Goal: Task Accomplishment & Management: Manage account settings

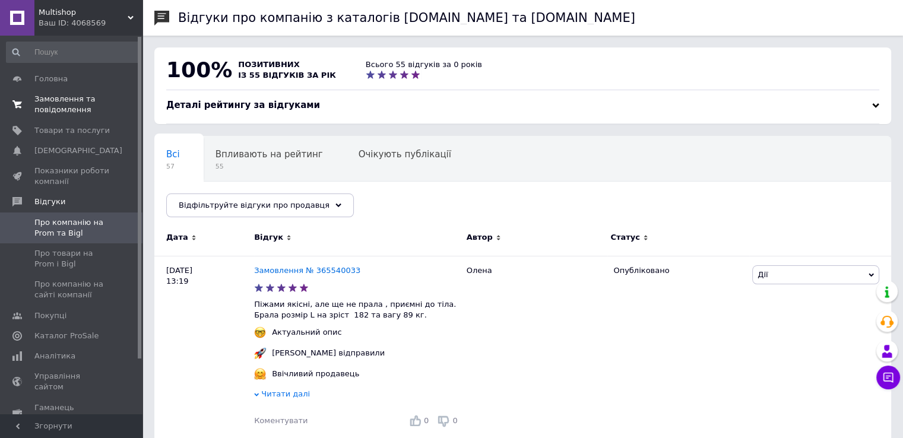
click at [69, 100] on span "Замовлення та повідомлення" at bounding box center [71, 104] width 75 height 21
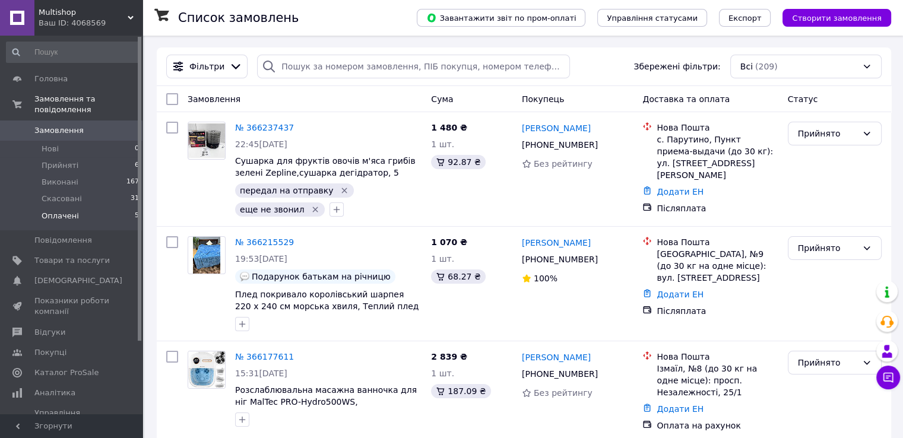
click at [58, 211] on span "Оплачені" at bounding box center [60, 216] width 37 height 11
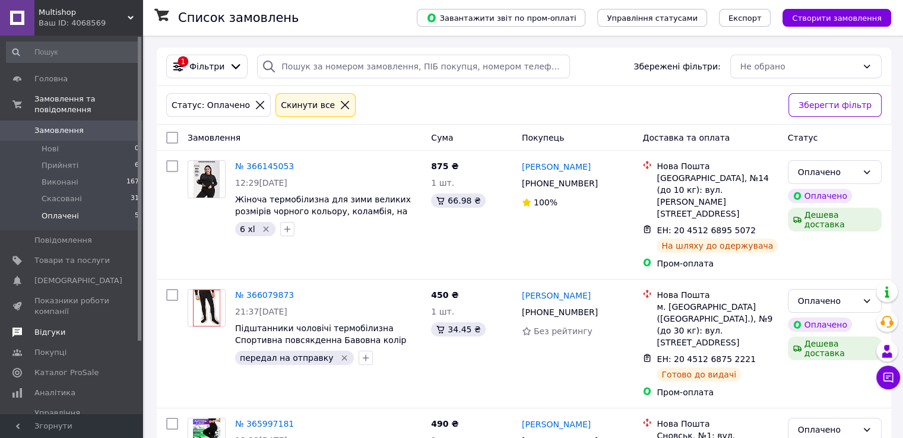
click at [55, 327] on span "Відгуки" at bounding box center [49, 332] width 31 height 11
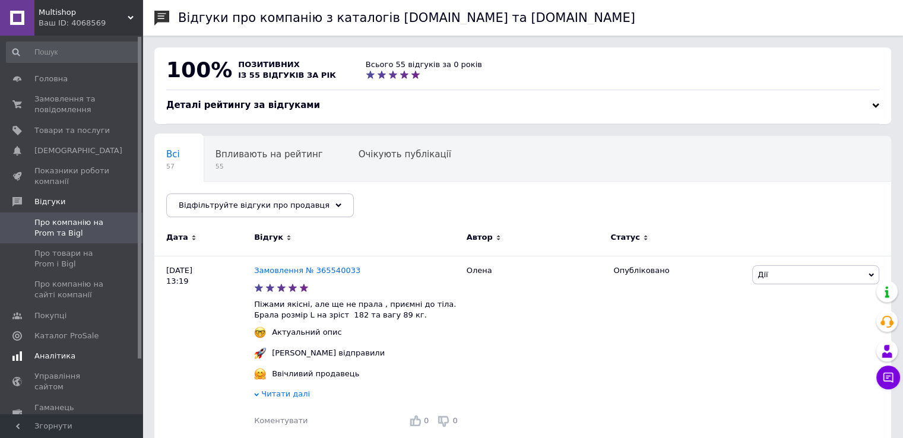
click at [62, 356] on span "Аналітика" at bounding box center [54, 356] width 41 height 11
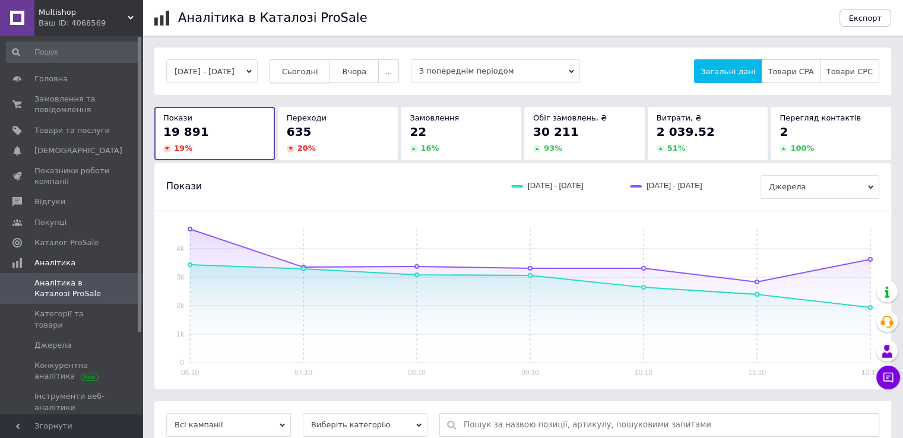
click at [318, 67] on span "Сьогодні" at bounding box center [300, 71] width 36 height 9
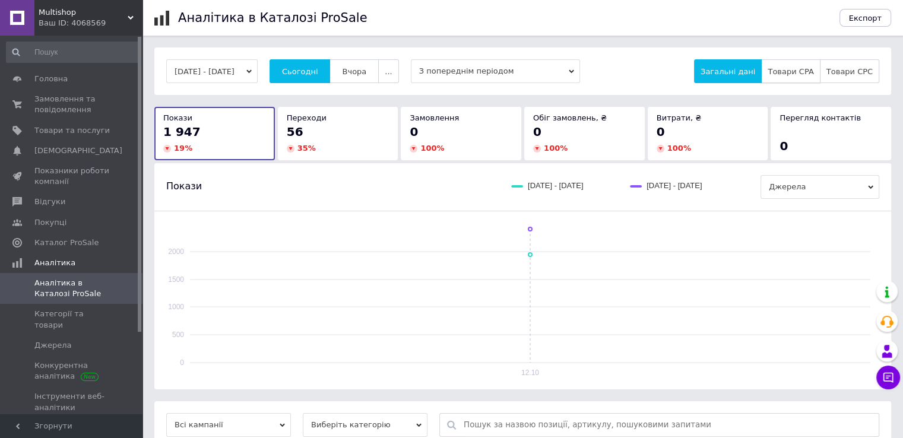
click at [807, 72] on span "Товари CPA" at bounding box center [790, 71] width 46 height 9
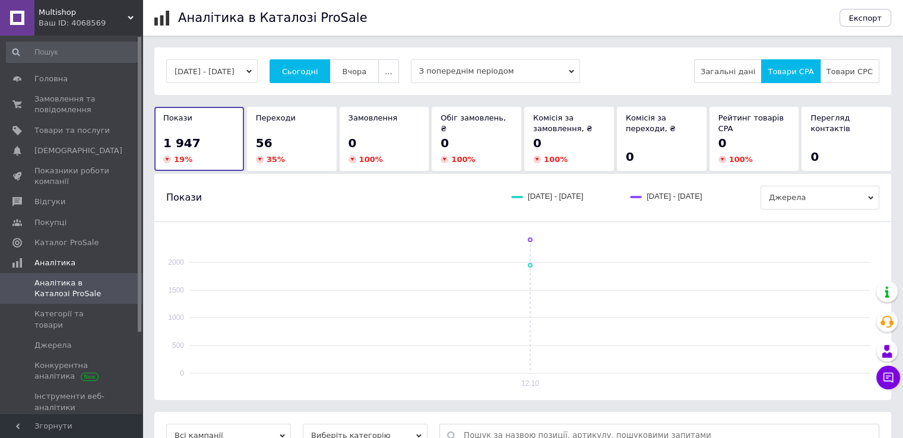
click at [309, 135] on div "56" at bounding box center [292, 143] width 72 height 17
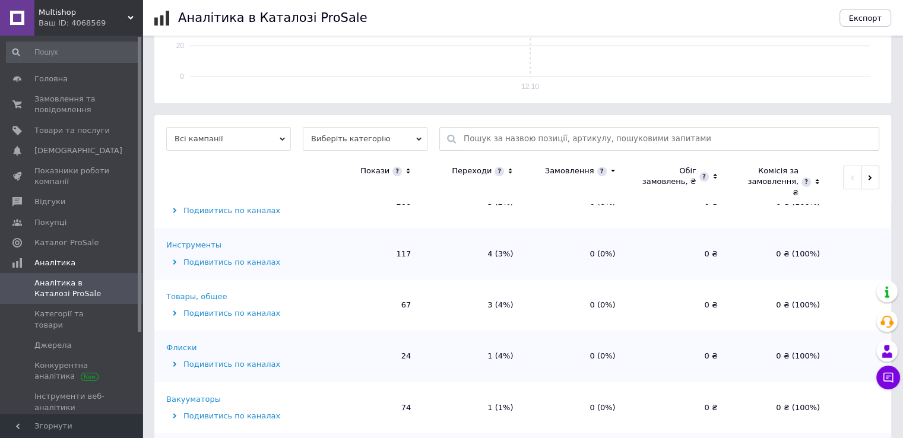
scroll to position [59, 0]
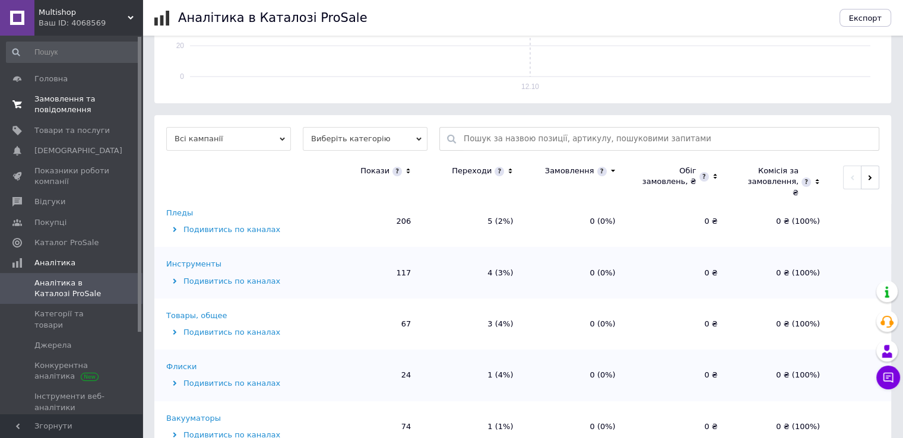
click at [58, 115] on span "Замовлення та повідомлення" at bounding box center [71, 104] width 75 height 21
